Goal: Task Accomplishment & Management: Manage account settings

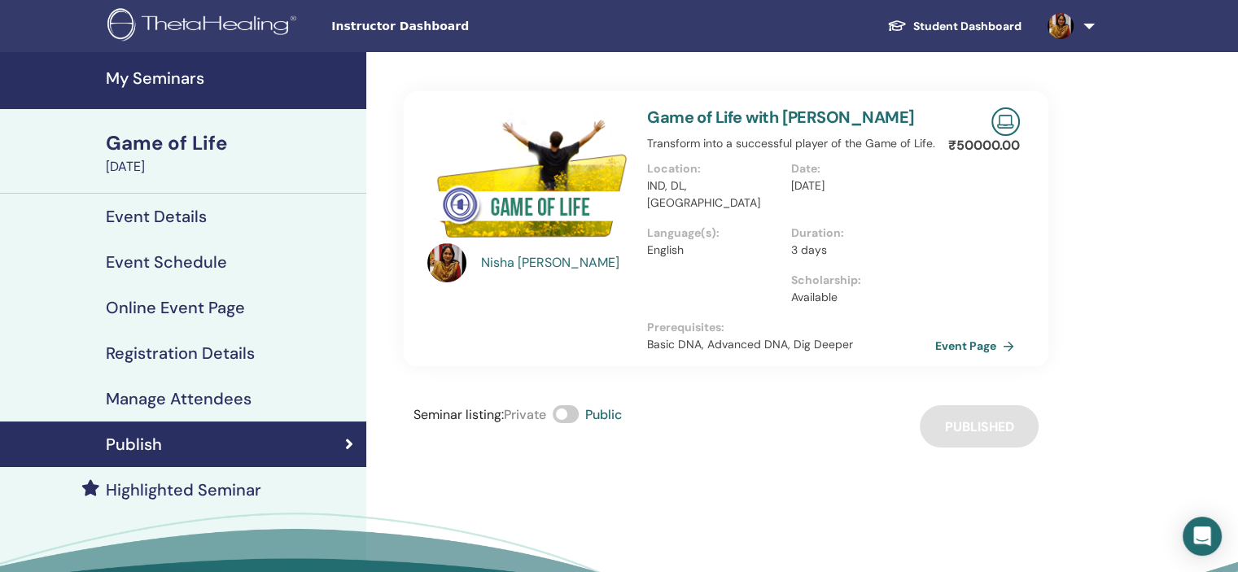
click at [179, 77] on h4 "My Seminars" at bounding box center [231, 78] width 251 height 20
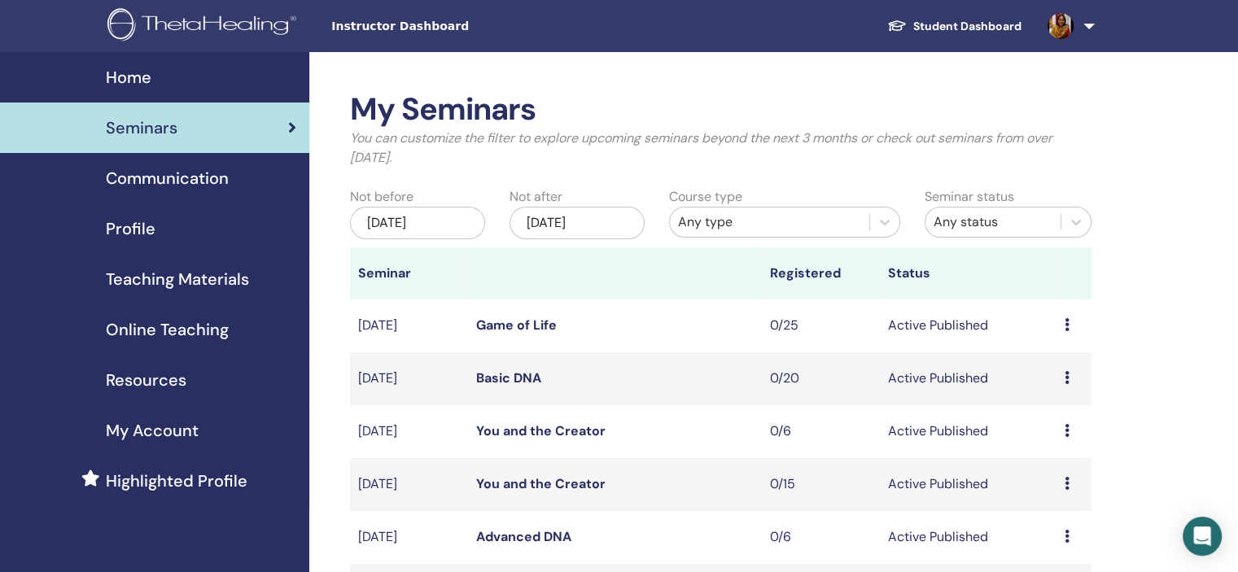
click at [537, 479] on link "You and the Creator" at bounding box center [540, 484] width 129 height 17
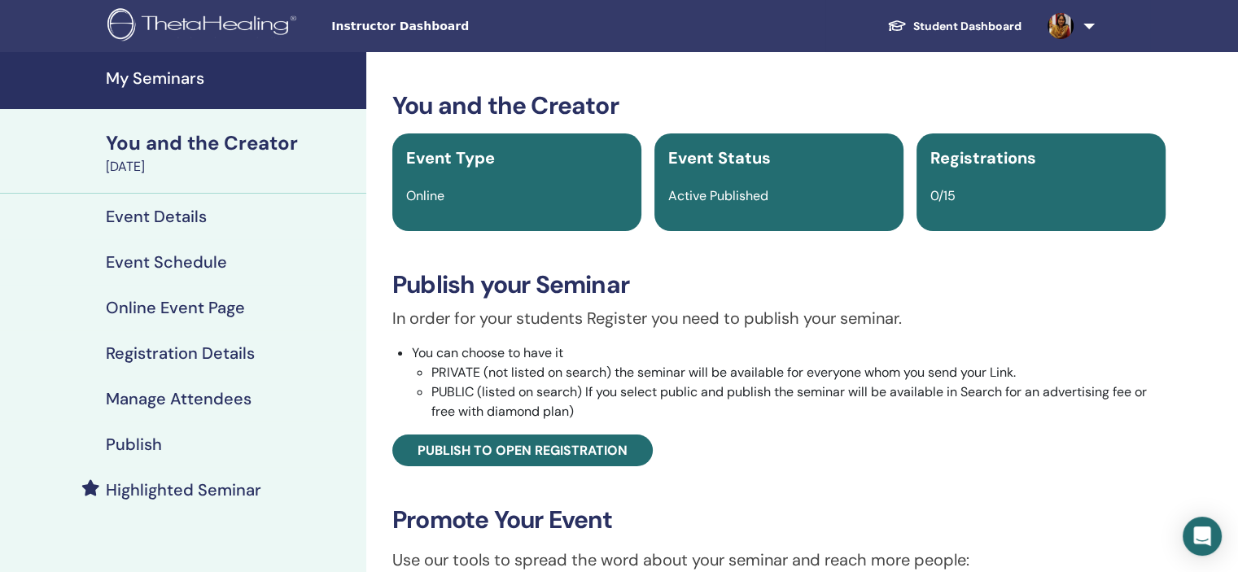
click at [121, 436] on h4 "Publish" at bounding box center [134, 445] width 56 height 20
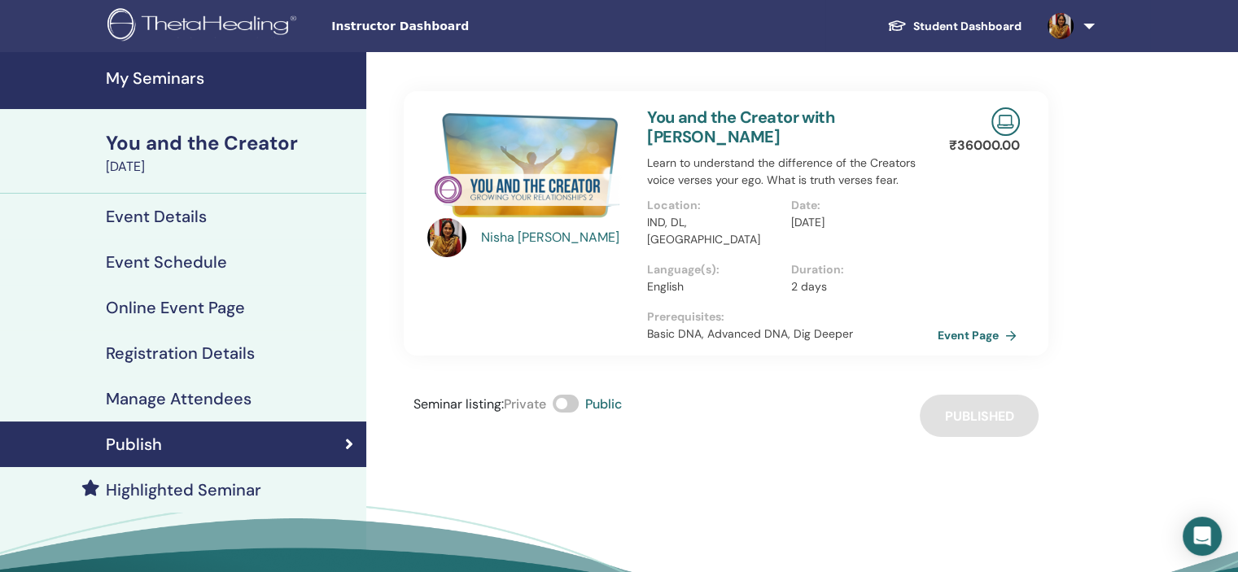
click at [952, 323] on link "Event Page" at bounding box center [980, 335] width 85 height 24
